Goal: Find specific page/section: Find specific page/section

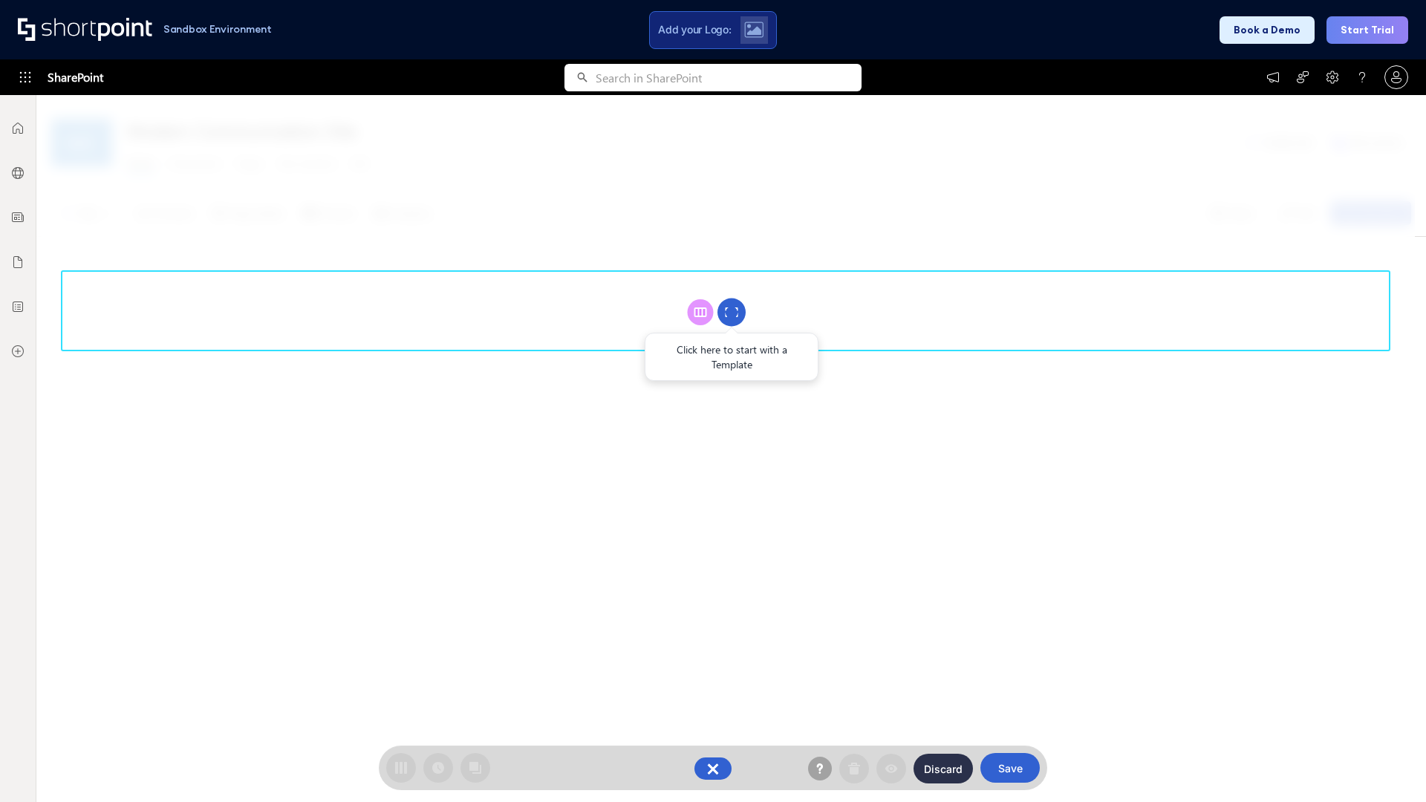
click at [732, 312] on circle at bounding box center [732, 313] width 28 height 28
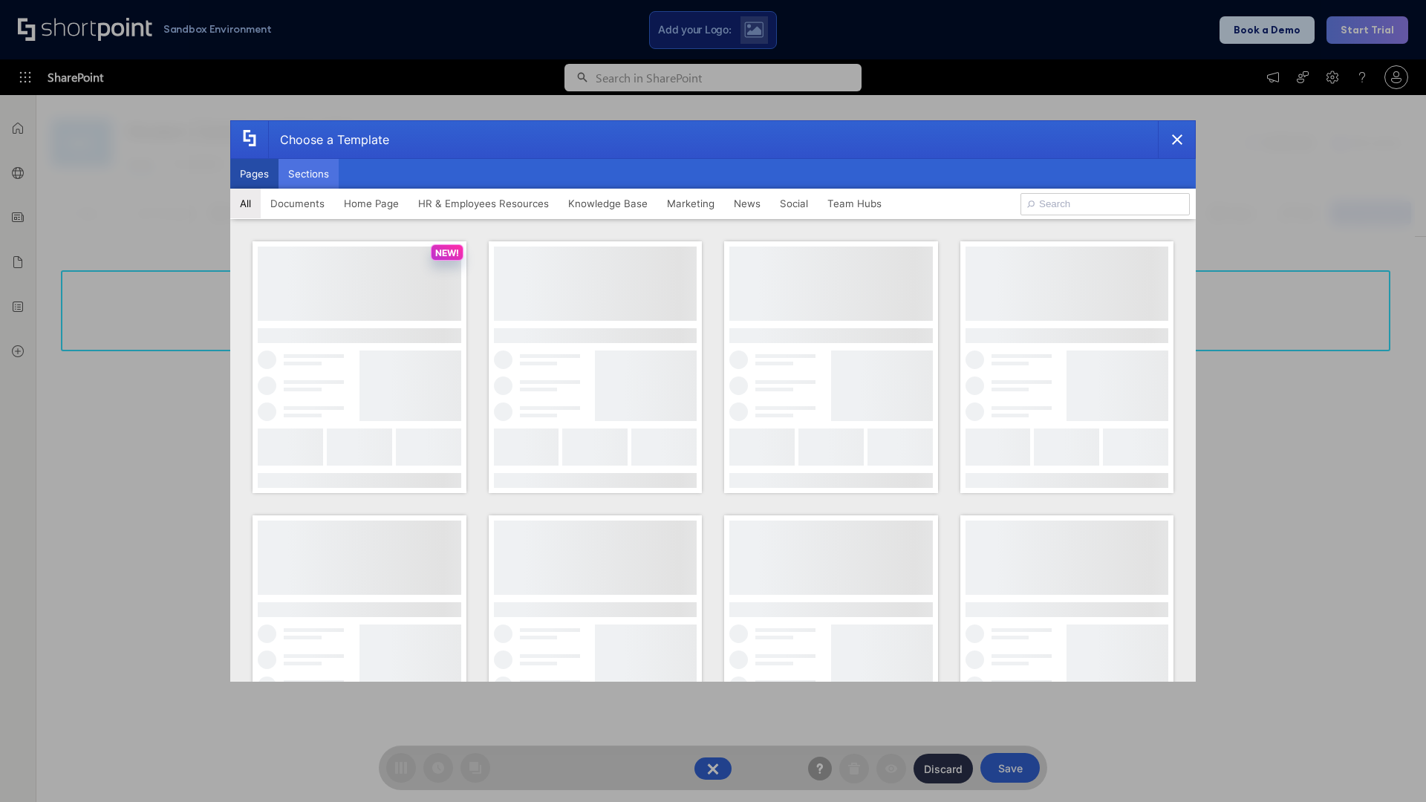
click at [308, 174] on button "Sections" at bounding box center [309, 174] width 60 height 30
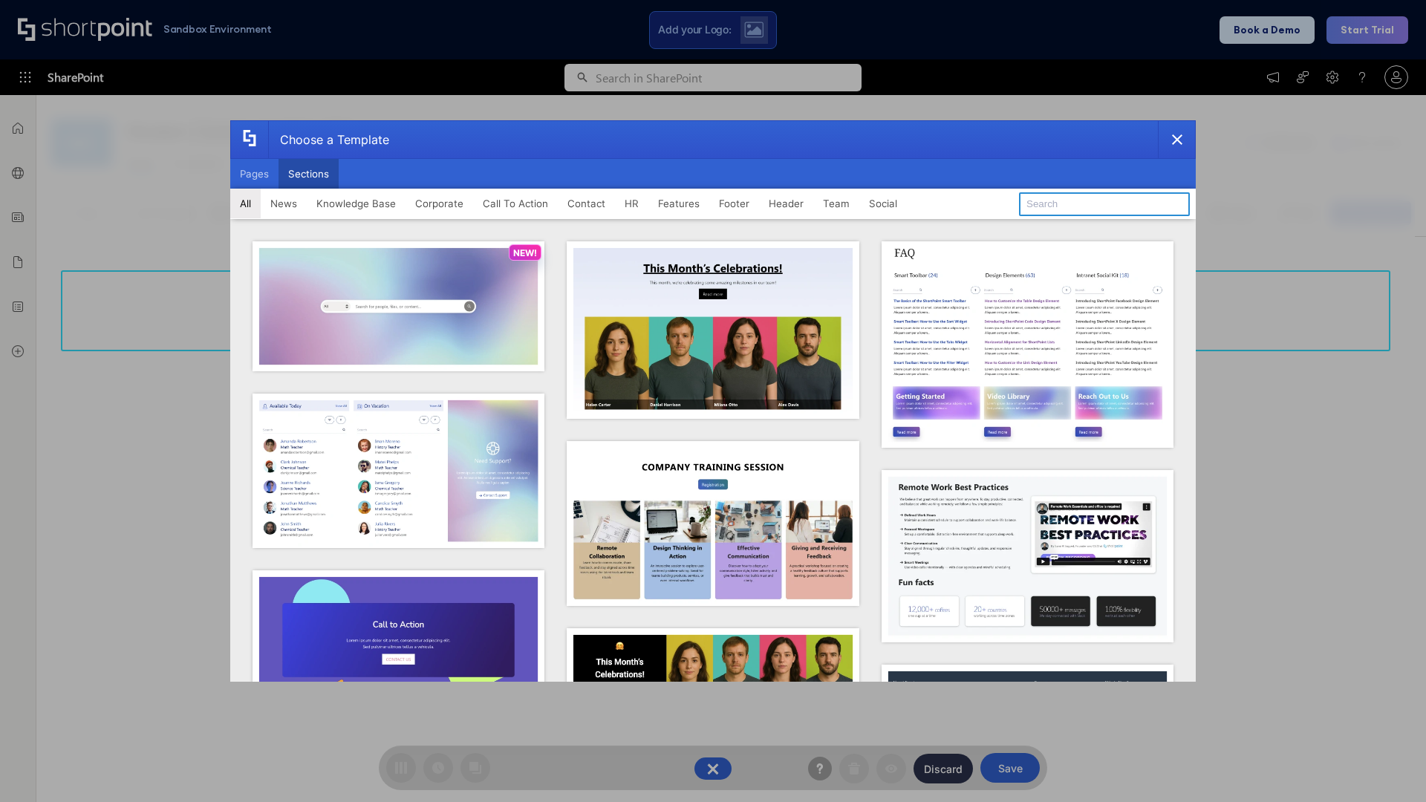
type input "Teams Advanced"
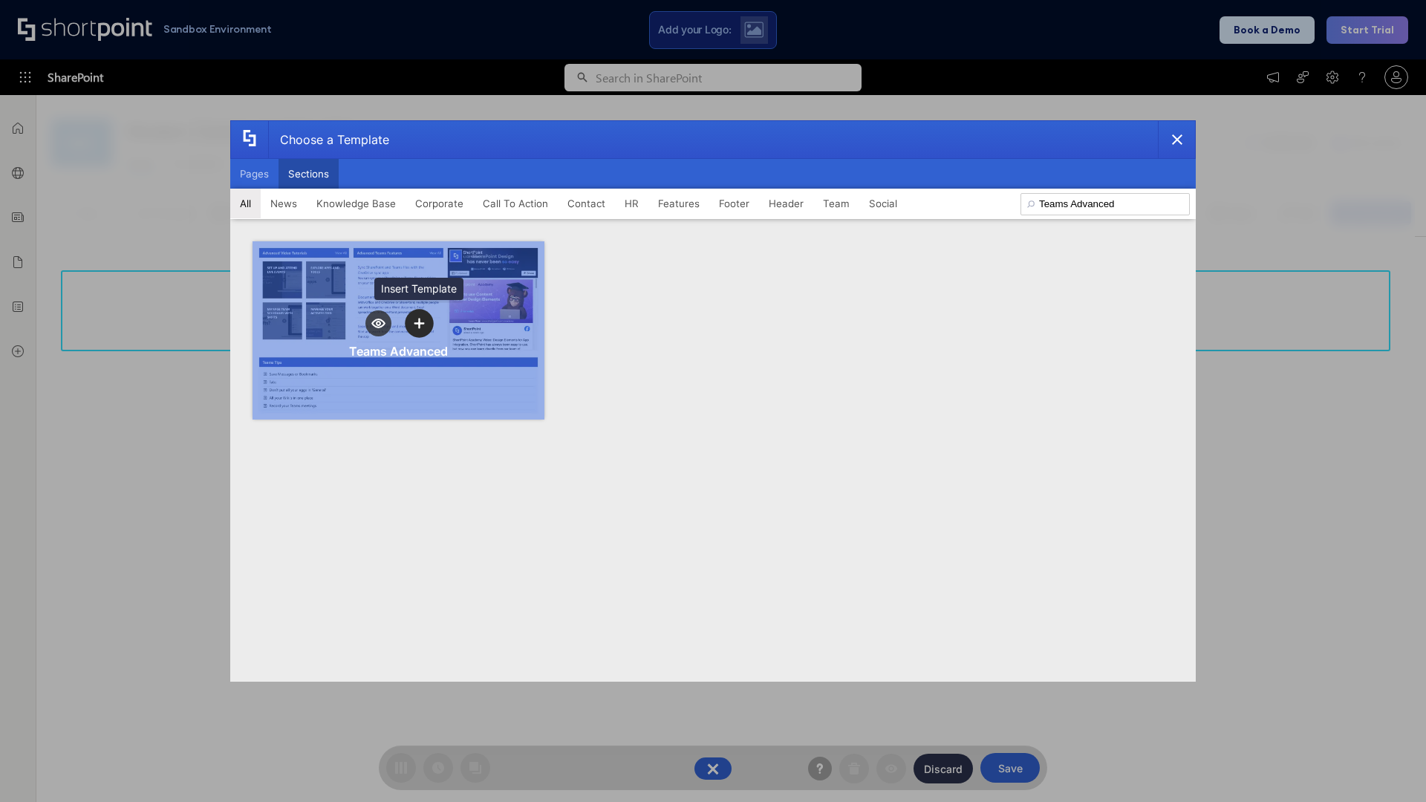
click at [419, 323] on icon "template selector" at bounding box center [419, 323] width 10 height 10
